Goal: Register for event/course

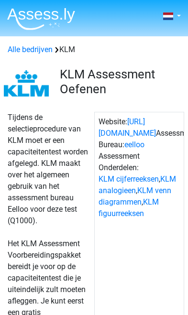
click at [176, 16] on link at bounding box center [170, 16] width 19 height 11
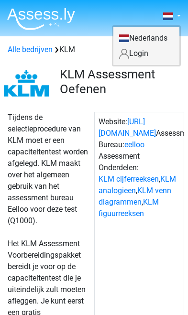
click at [129, 58] on link "Login" at bounding box center [146, 53] width 66 height 15
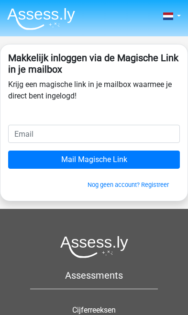
click at [24, 139] on input "email" at bounding box center [94, 134] width 172 height 18
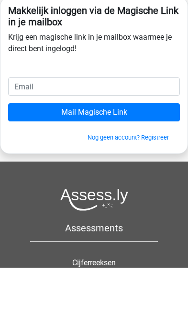
click at [137, 181] on link "Nog geen account? Registreer" at bounding box center [127, 184] width 81 height 7
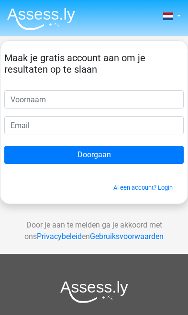
click at [168, 101] on input "text" at bounding box center [93, 99] width 179 height 18
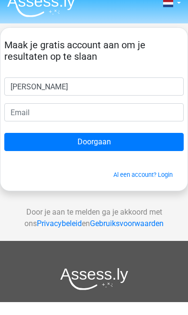
type input "[PERSON_NAME]"
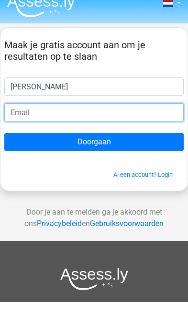
click at [32, 117] on input "email" at bounding box center [93, 125] width 179 height 18
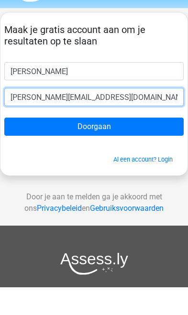
type input "[PERSON_NAME][EMAIL_ADDRESS][DOMAIN_NAME]"
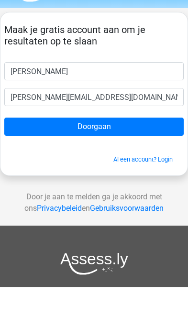
click at [170, 146] on input "Doorgaan" at bounding box center [93, 155] width 179 height 18
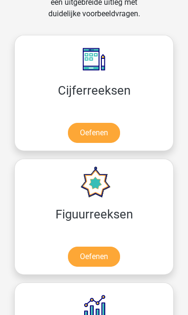
scroll to position [1040, 0]
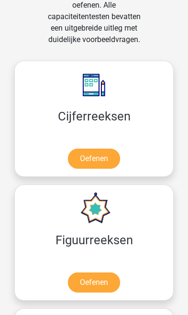
click at [112, 162] on link "Oefenen" at bounding box center [94, 159] width 52 height 20
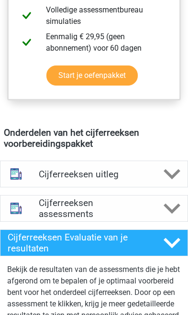
scroll to position [611, 0]
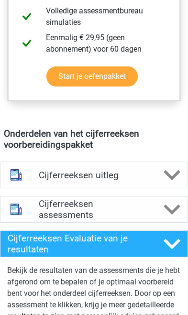
click at [163, 177] on div at bounding box center [171, 175] width 31 height 17
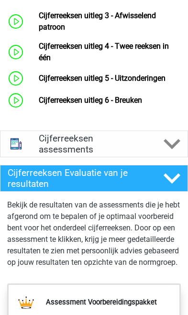
scroll to position [941, 0]
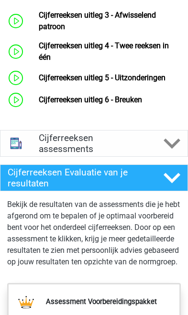
click at [170, 149] on polygon at bounding box center [171, 143] width 17 height 11
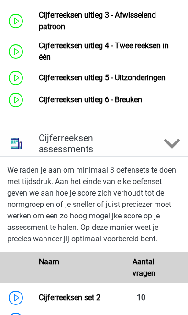
click at [172, 149] on icon at bounding box center [171, 143] width 17 height 17
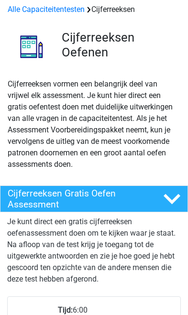
scroll to position [0, 0]
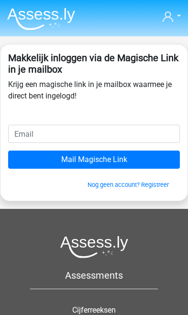
scroll to position [47, 0]
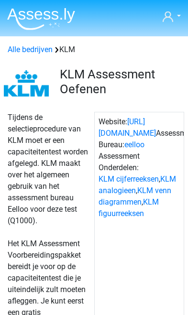
click at [175, 21] on link "[PERSON_NAME]" at bounding box center [171, 16] width 18 height 11
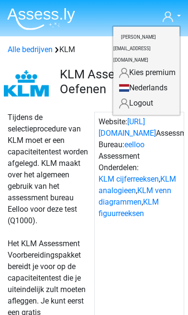
click at [179, 21] on link "[PERSON_NAME]" at bounding box center [171, 16] width 18 height 11
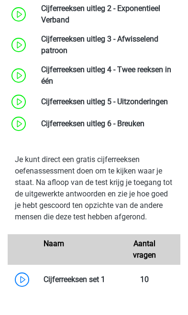
scroll to position [1202, 0]
